Goal: Transaction & Acquisition: Register for event/course

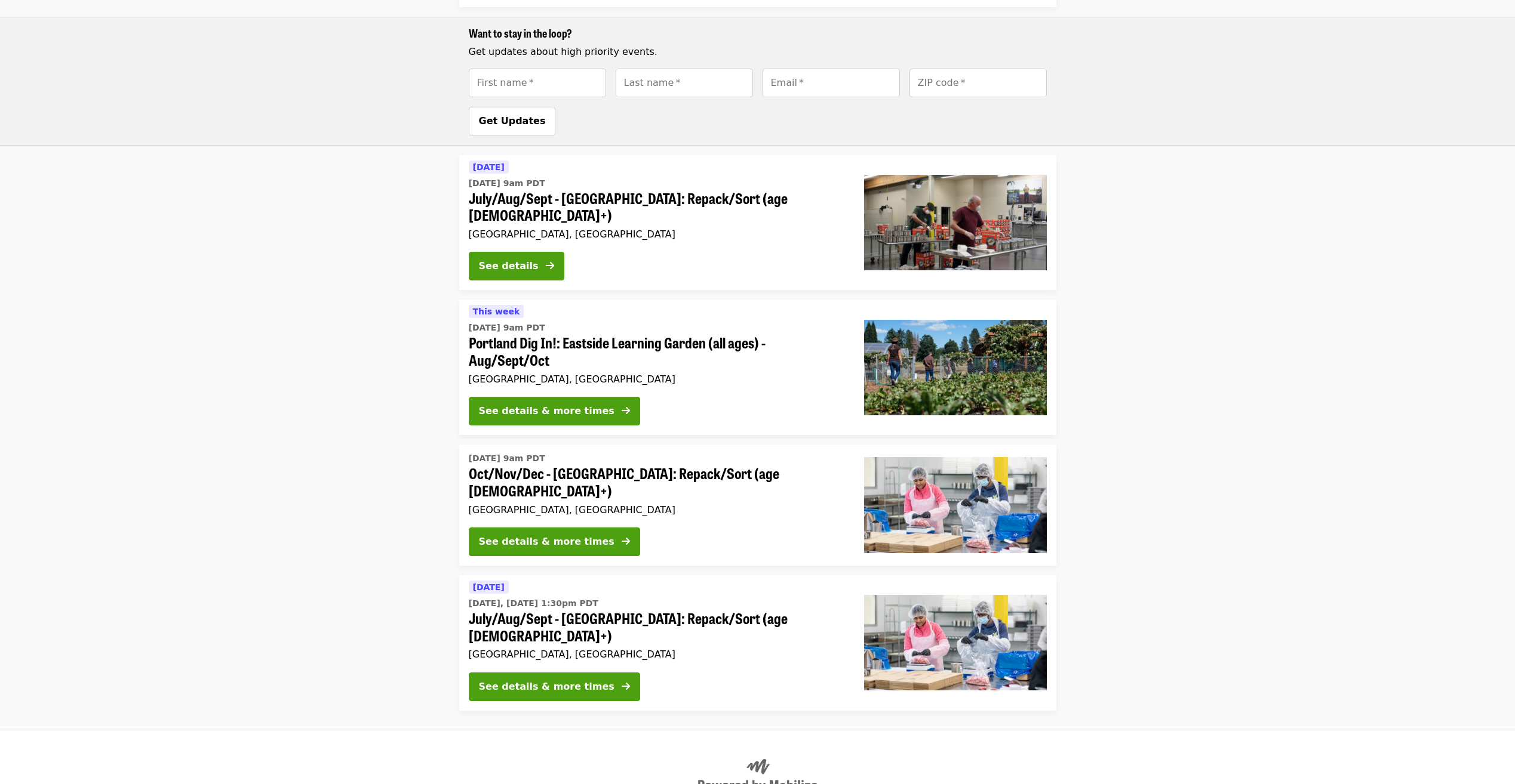
scroll to position [622, 0]
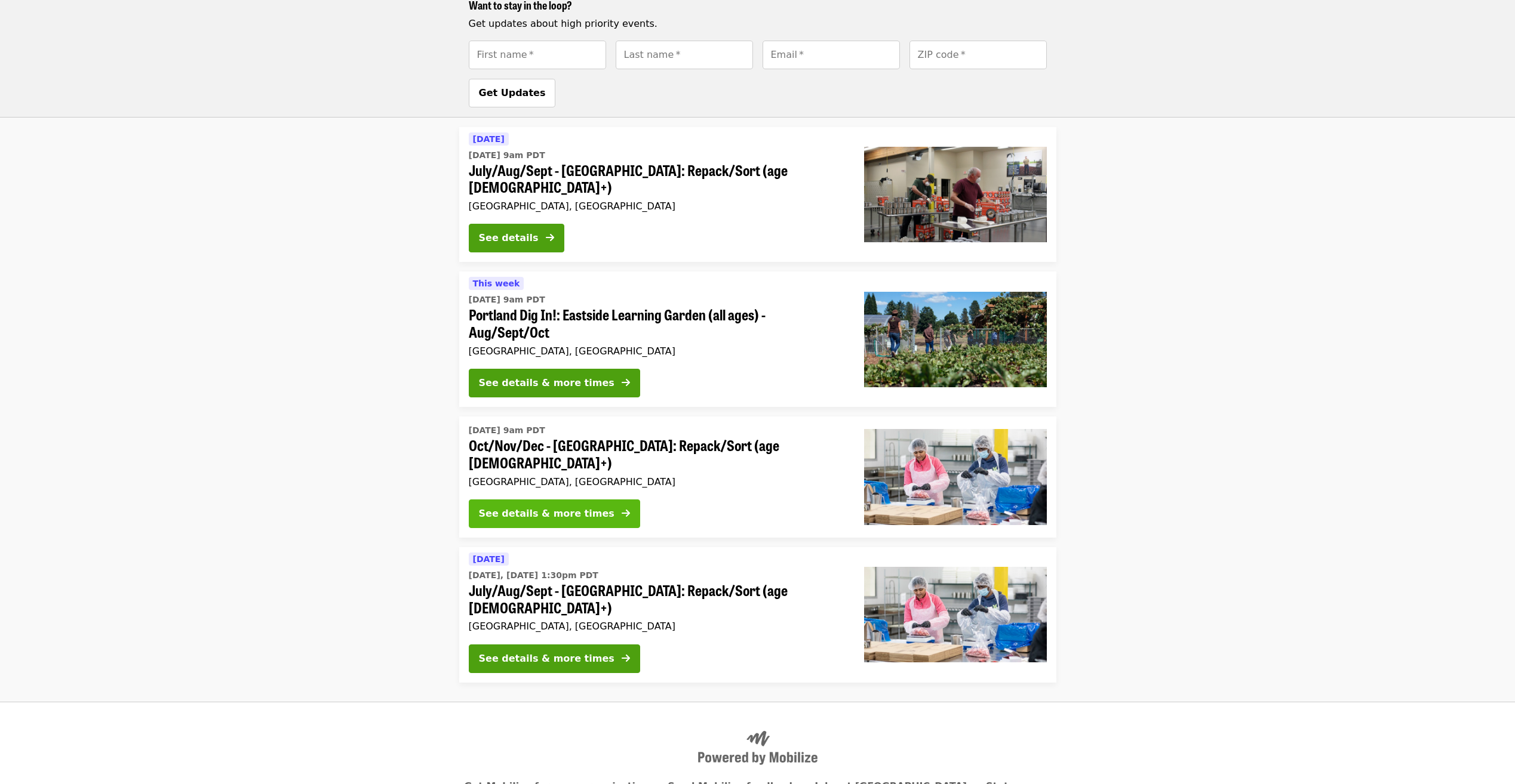
click at [582, 506] on div "See details & more times" at bounding box center [547, 513] width 136 height 14
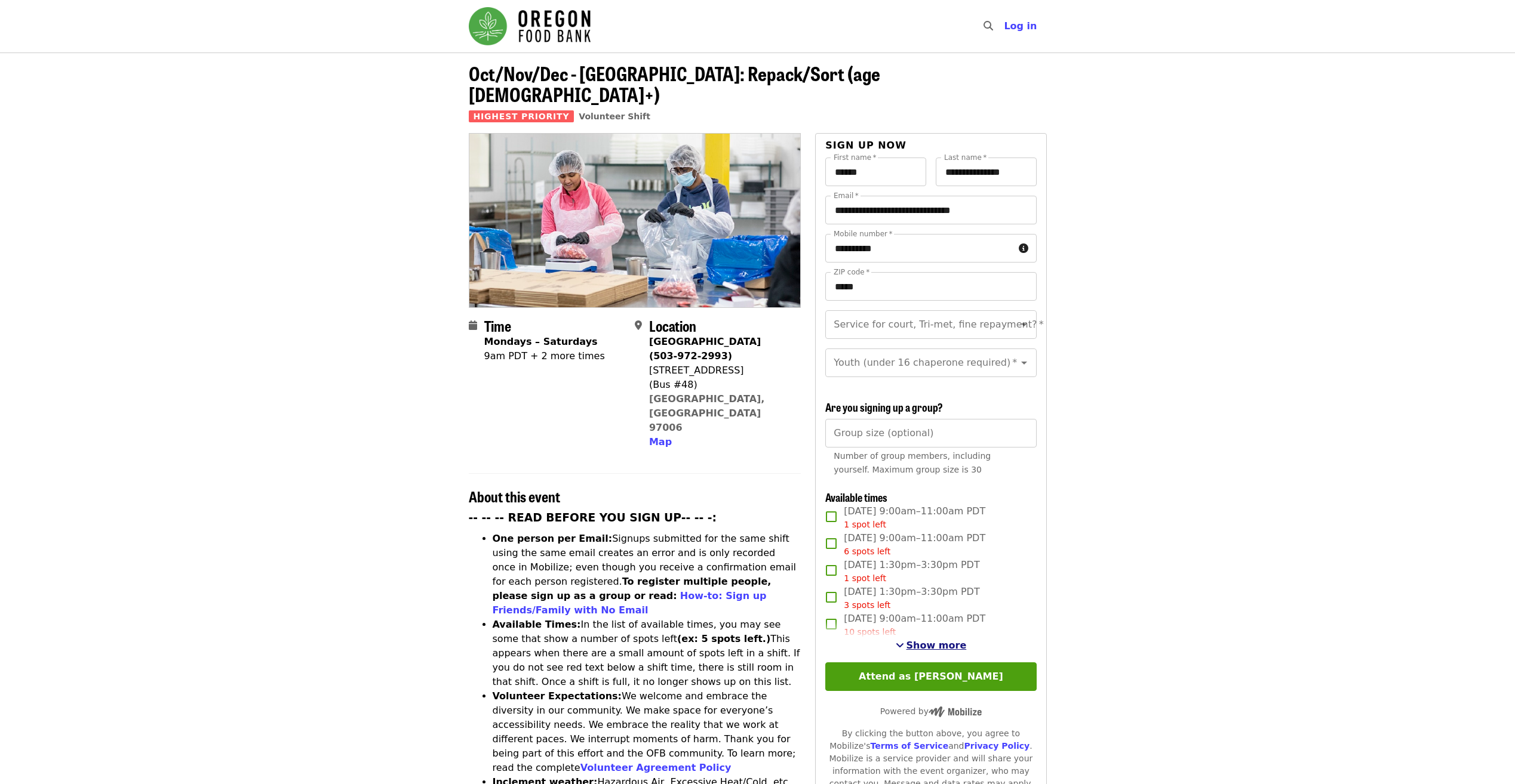
click at [945, 641] on span "Show more" at bounding box center [937, 646] width 60 height 12
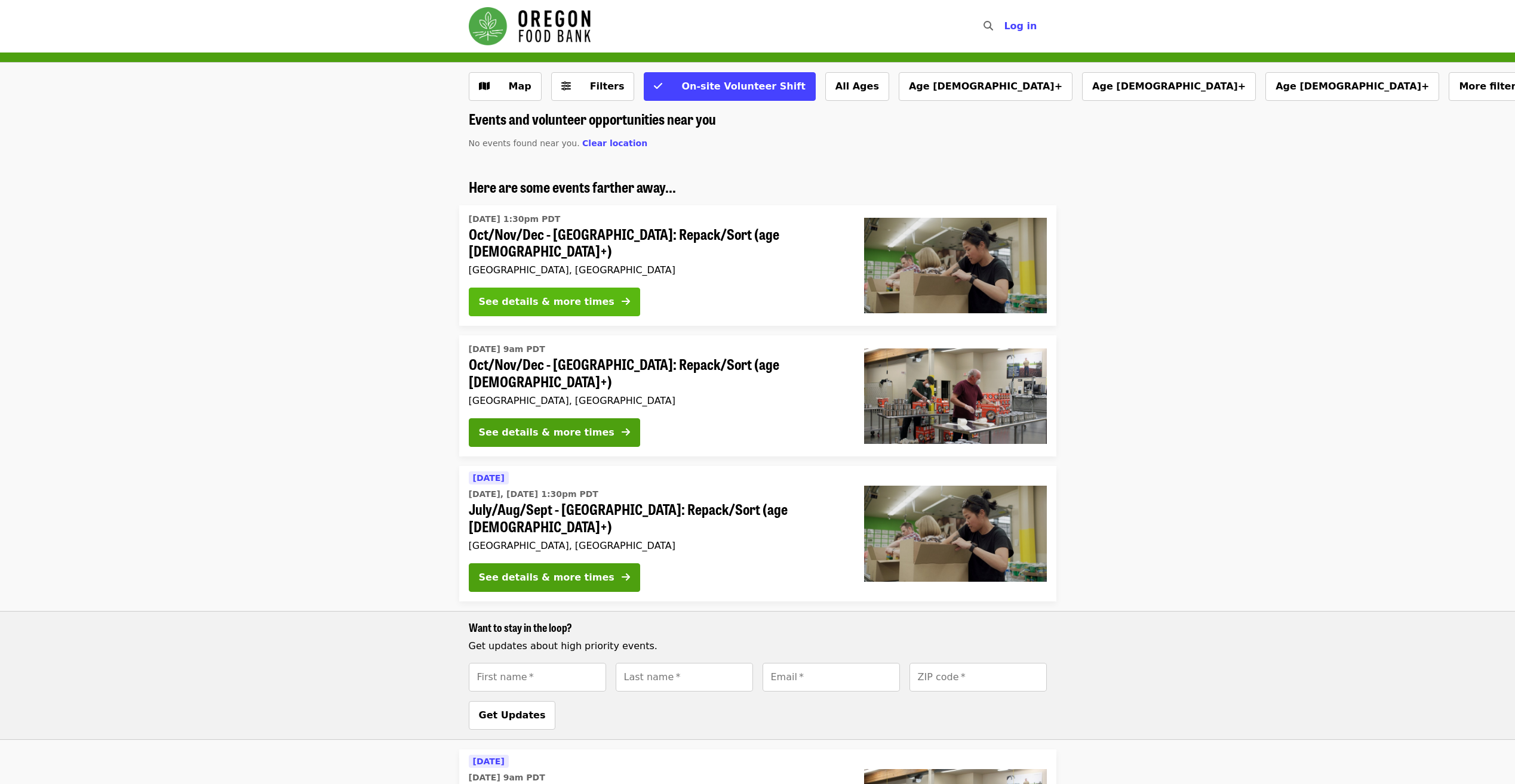
click at [573, 295] on div "See details & more times" at bounding box center [547, 302] width 136 height 14
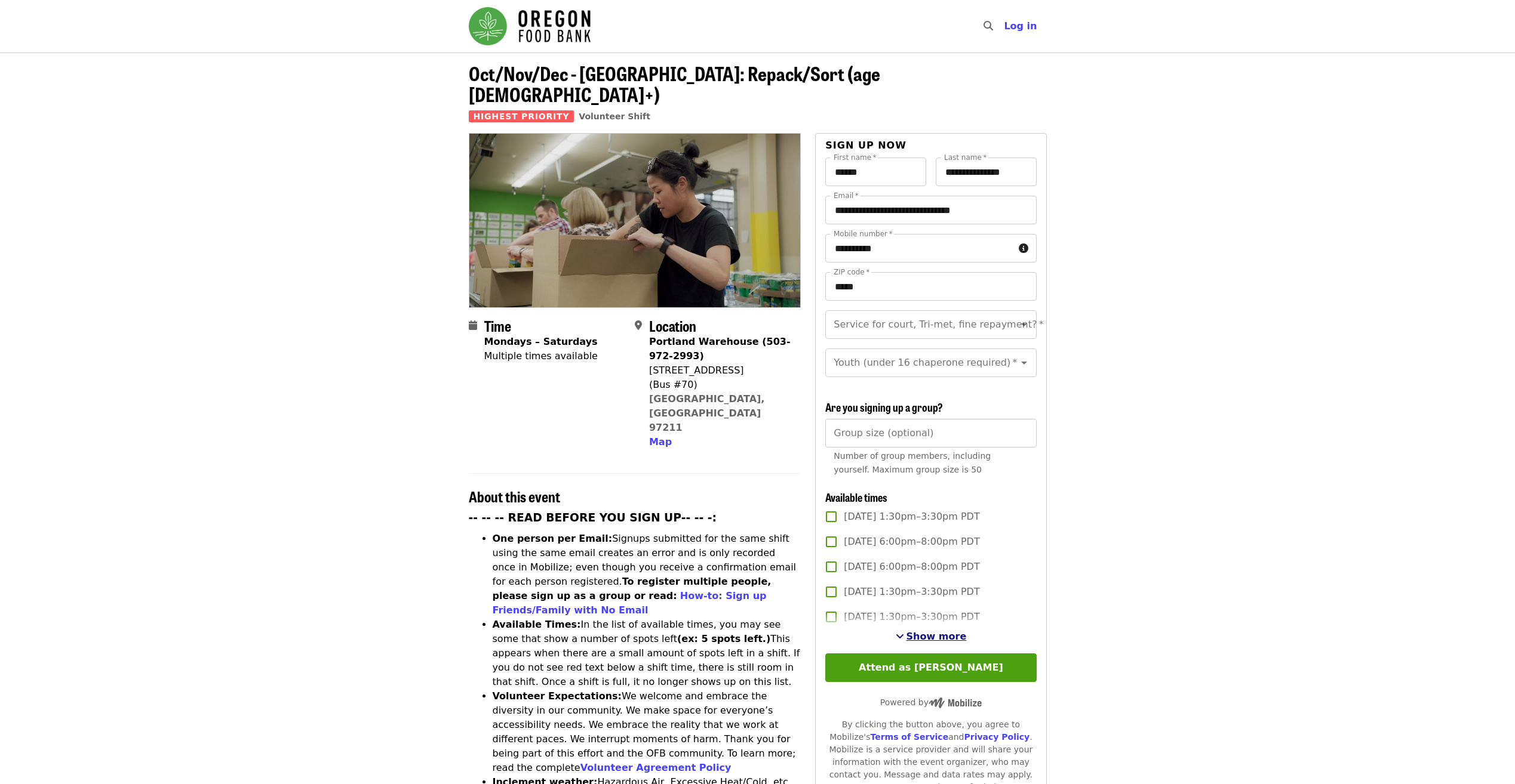
click at [934, 631] on span "Show more" at bounding box center [937, 636] width 60 height 12
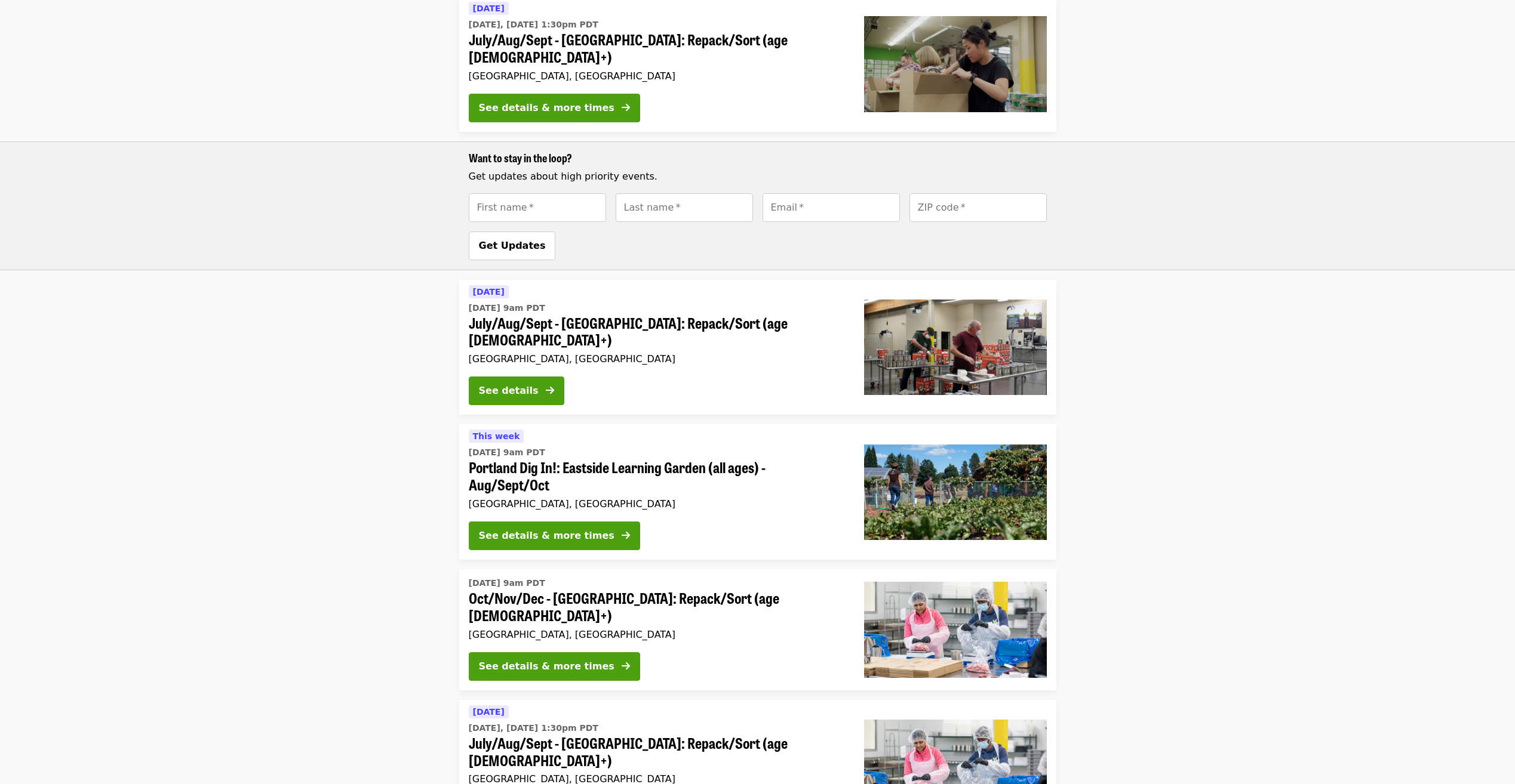
scroll to position [622, 0]
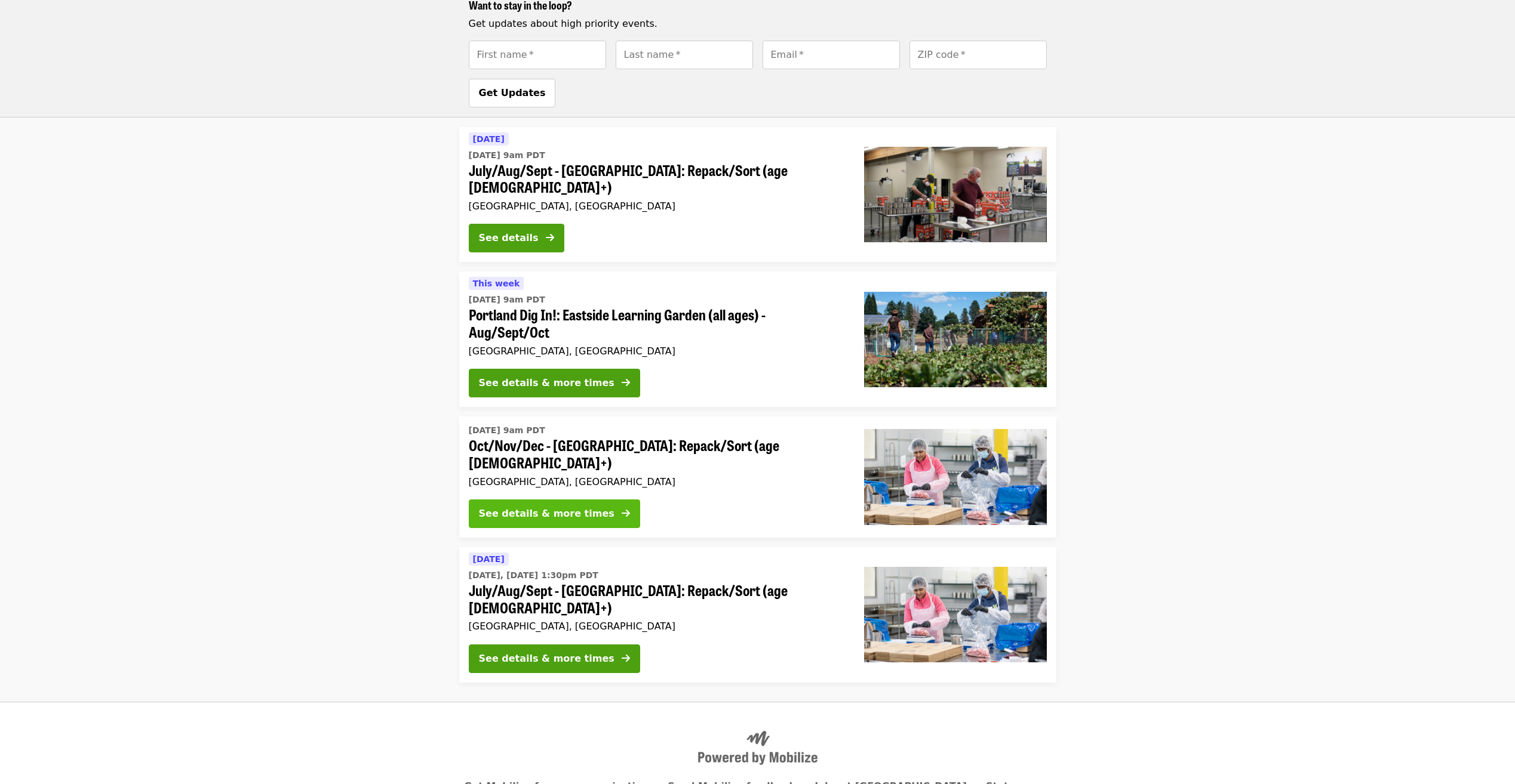
click at [584, 506] on div "See details & more times" at bounding box center [547, 513] width 136 height 14
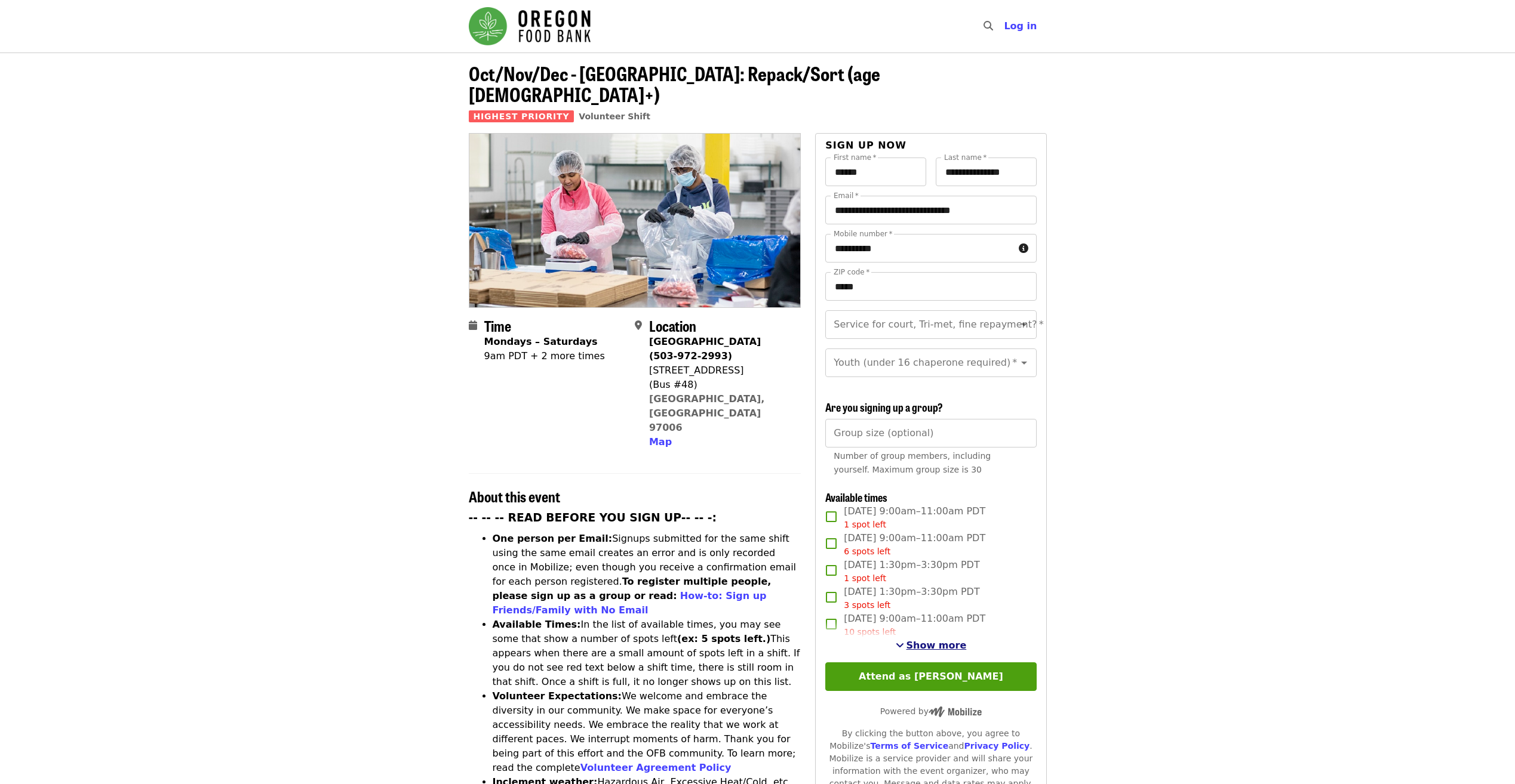
click at [926, 643] on span "Show more" at bounding box center [937, 646] width 60 height 12
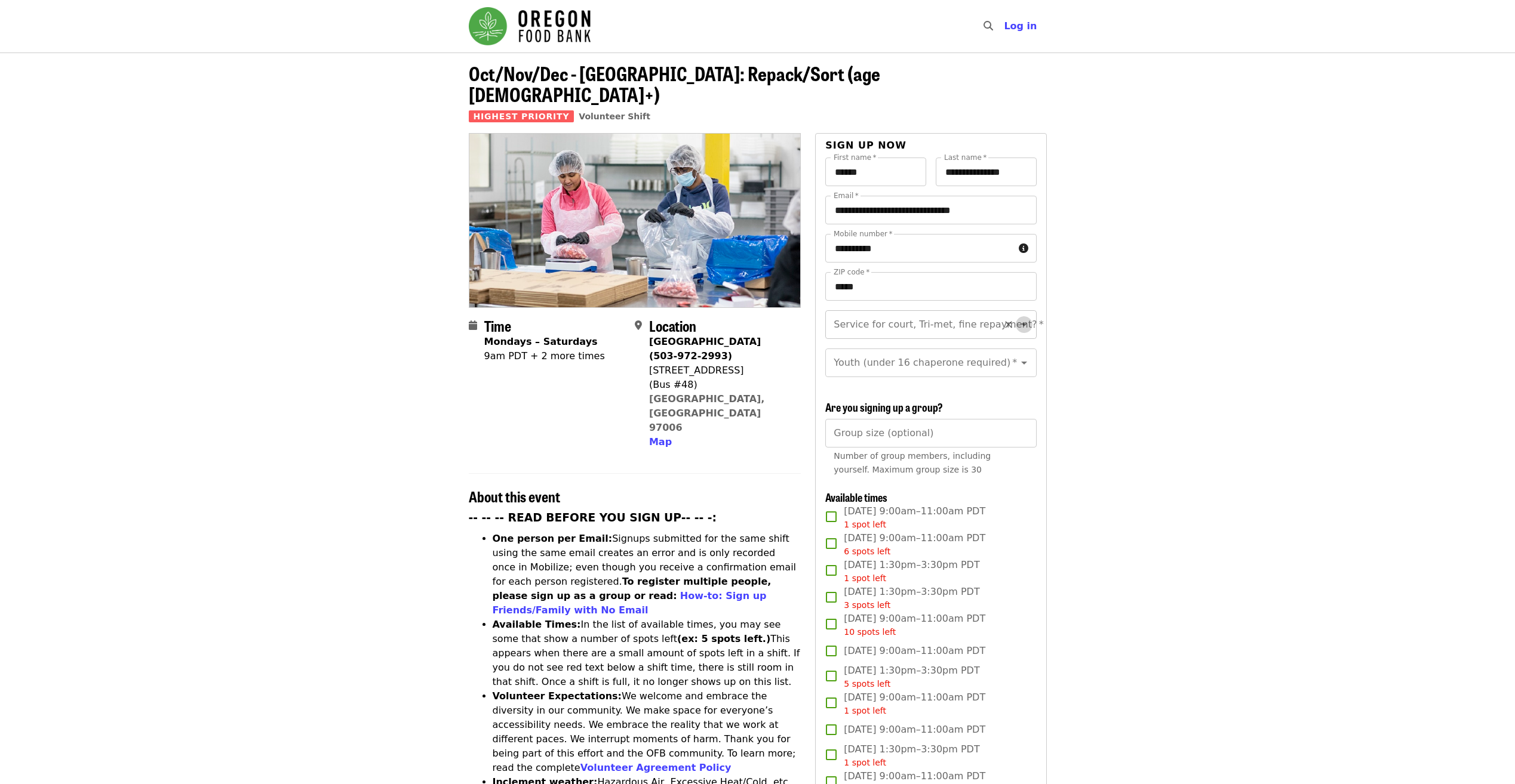
click at [1021, 324] on icon "Open" at bounding box center [1023, 325] width 6 height 3
click at [919, 332] on li "No" at bounding box center [926, 336] width 202 height 22
type input "**"
click at [1017, 356] on icon "Open" at bounding box center [1023, 362] width 14 height 14
click at [884, 393] on li "16 and older" at bounding box center [926, 383] width 202 height 22
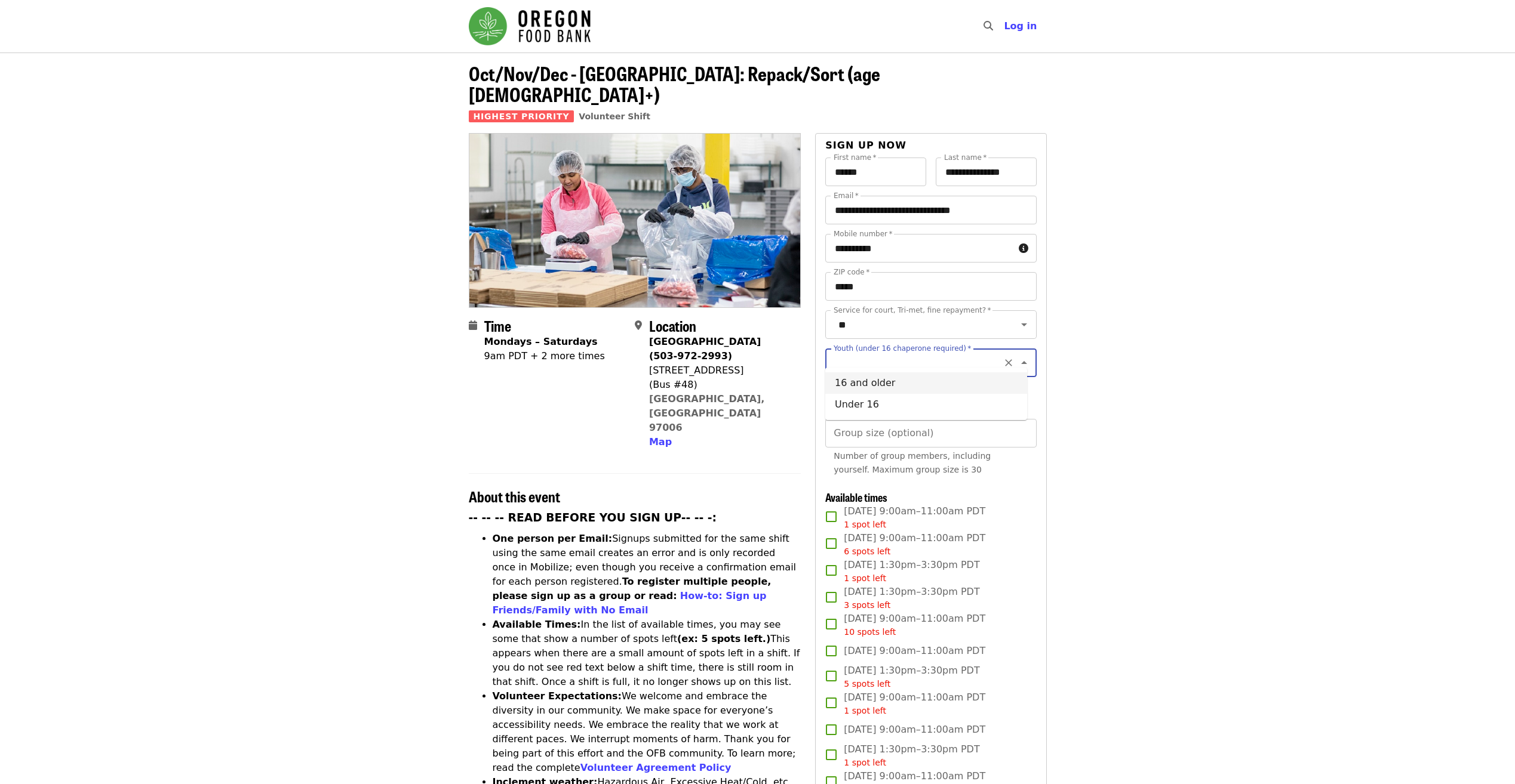
type input "**********"
